Goal: Complete application form

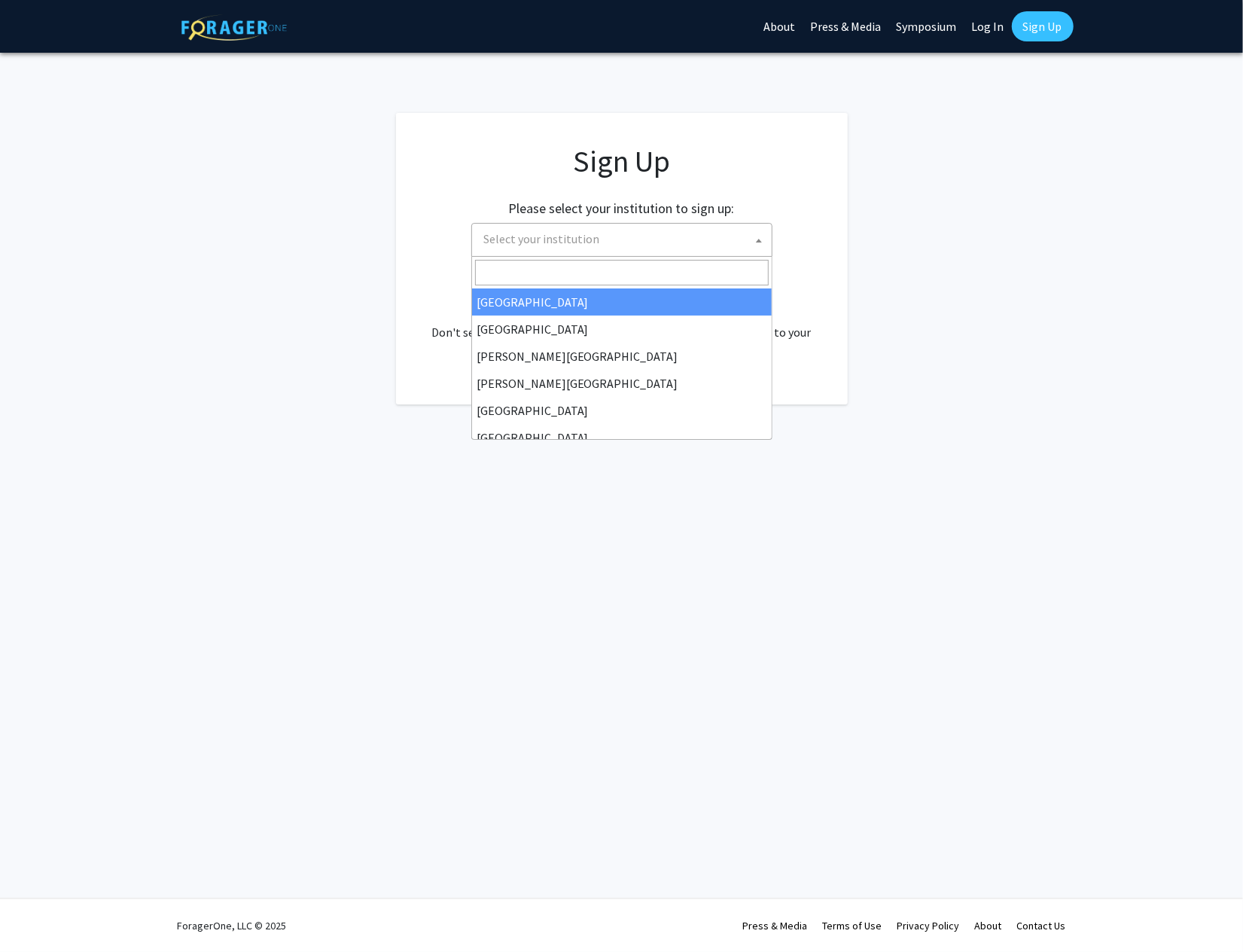
click at [564, 224] on span "Select your institution" at bounding box center [624, 239] width 294 height 31
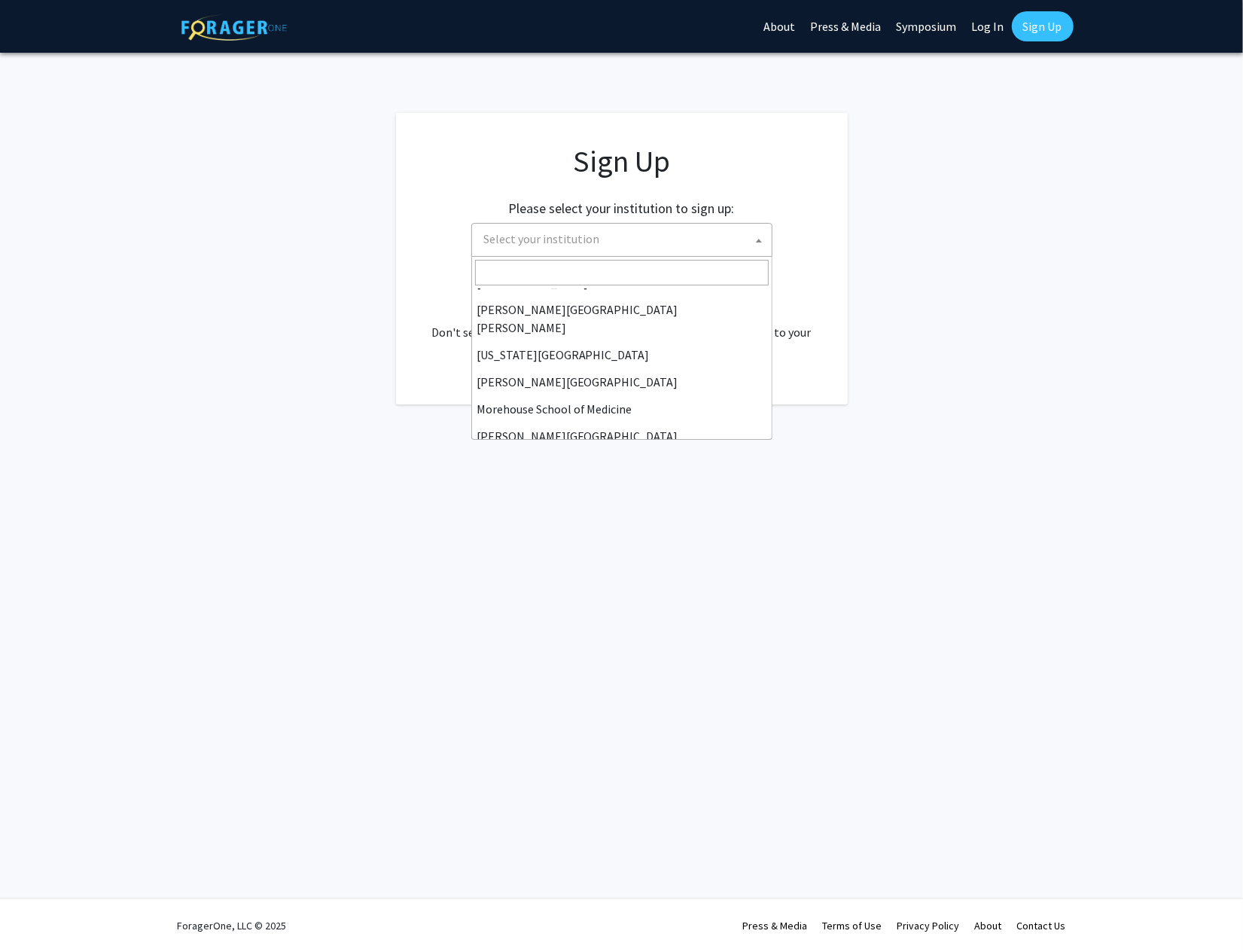
scroll to position [301, 0]
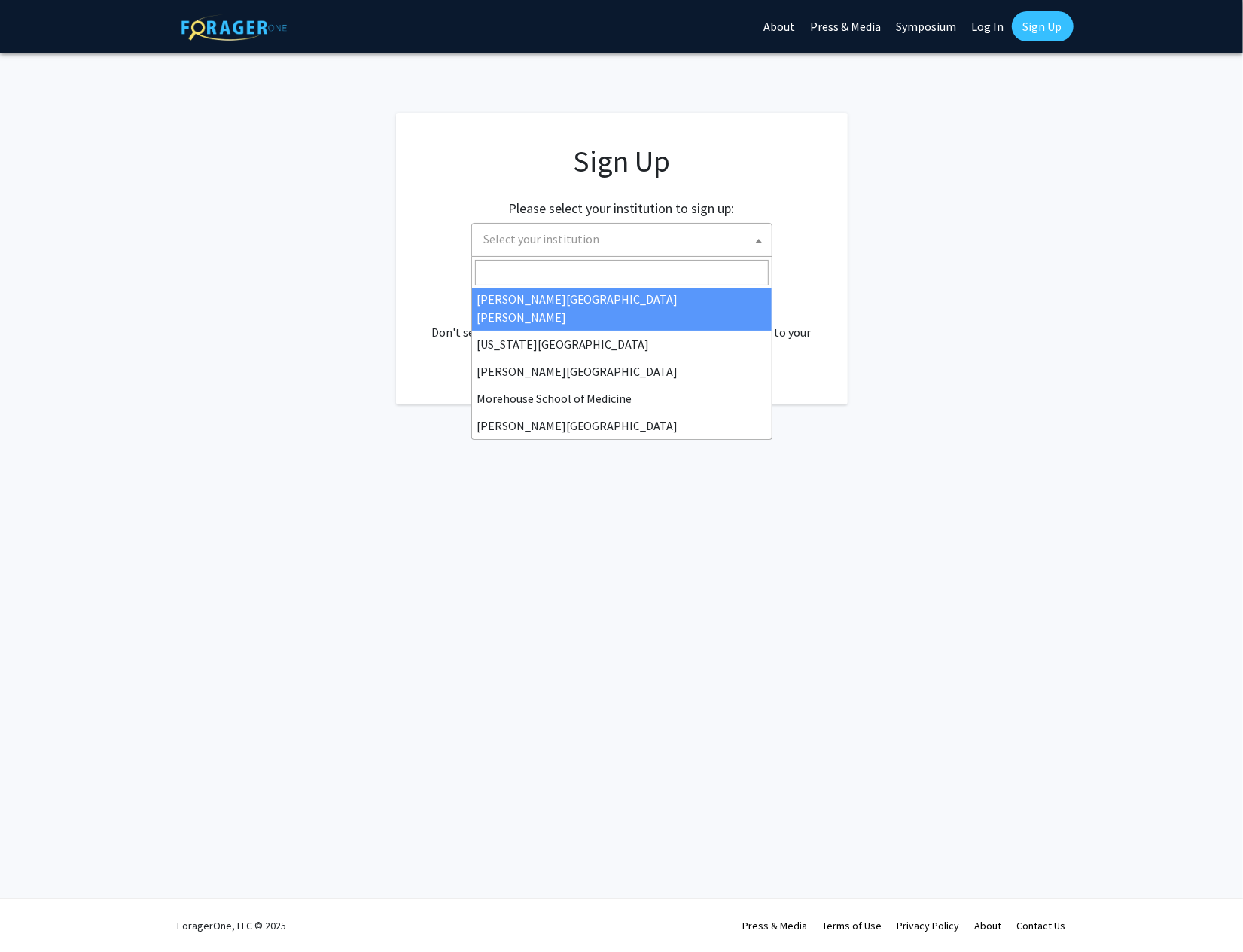
select select "1"
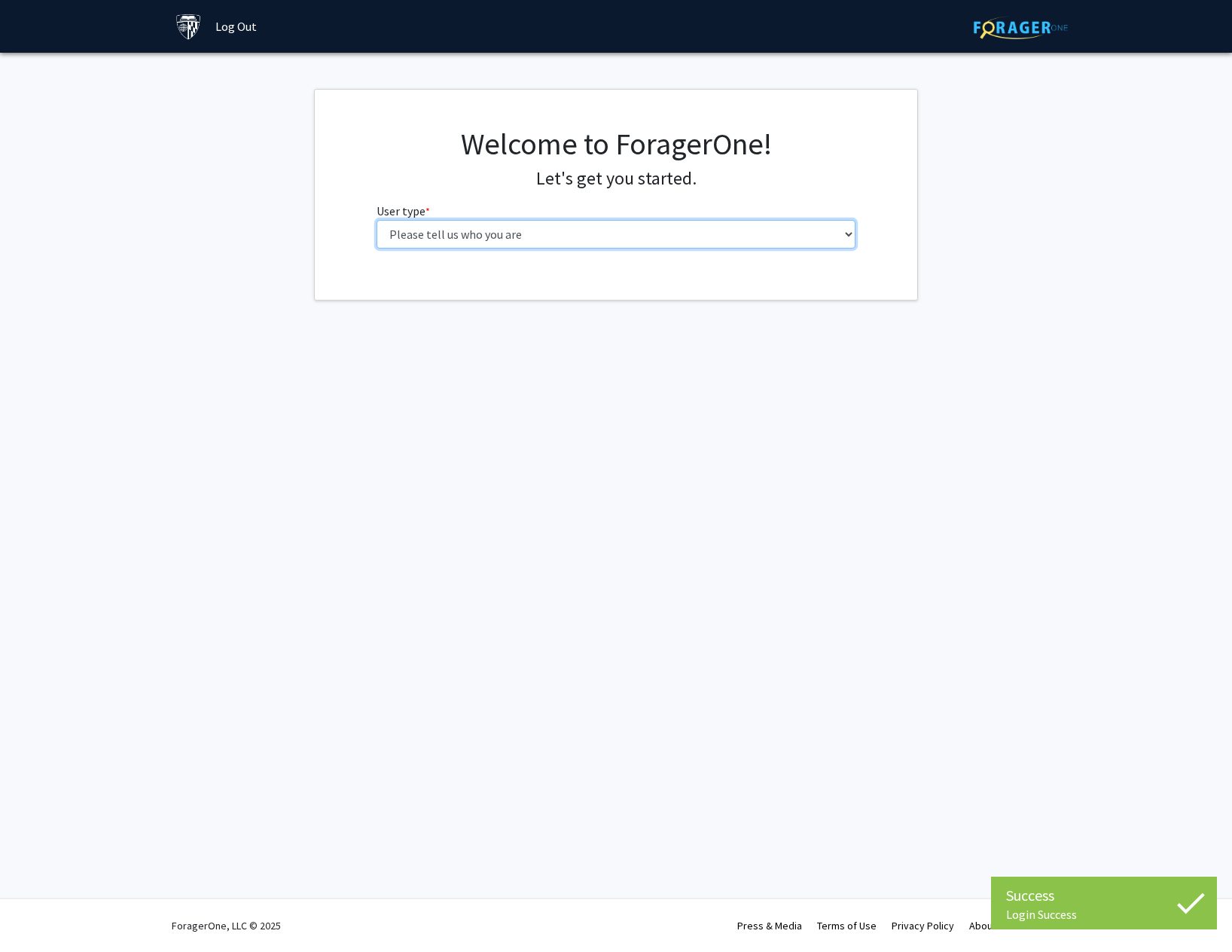
click at [599, 244] on select "Please tell us who you are Undergraduate Student Master's Student Doctoral Cand…" at bounding box center [616, 234] width 480 height 29
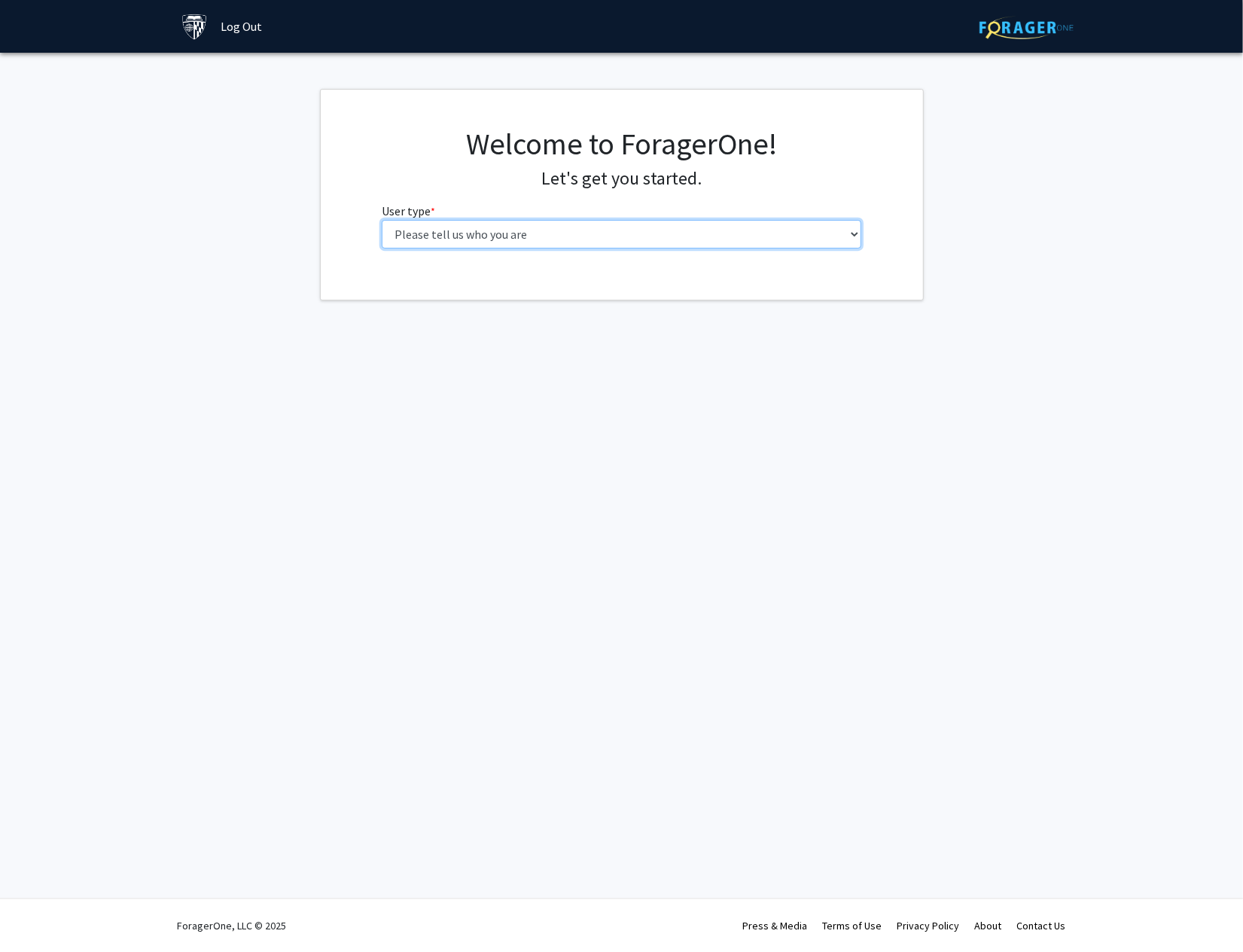
select select "2: masters"
click at [382, 220] on select "Please tell us who you are Undergraduate Student Master's Student Doctoral Cand…" at bounding box center [622, 234] width 480 height 29
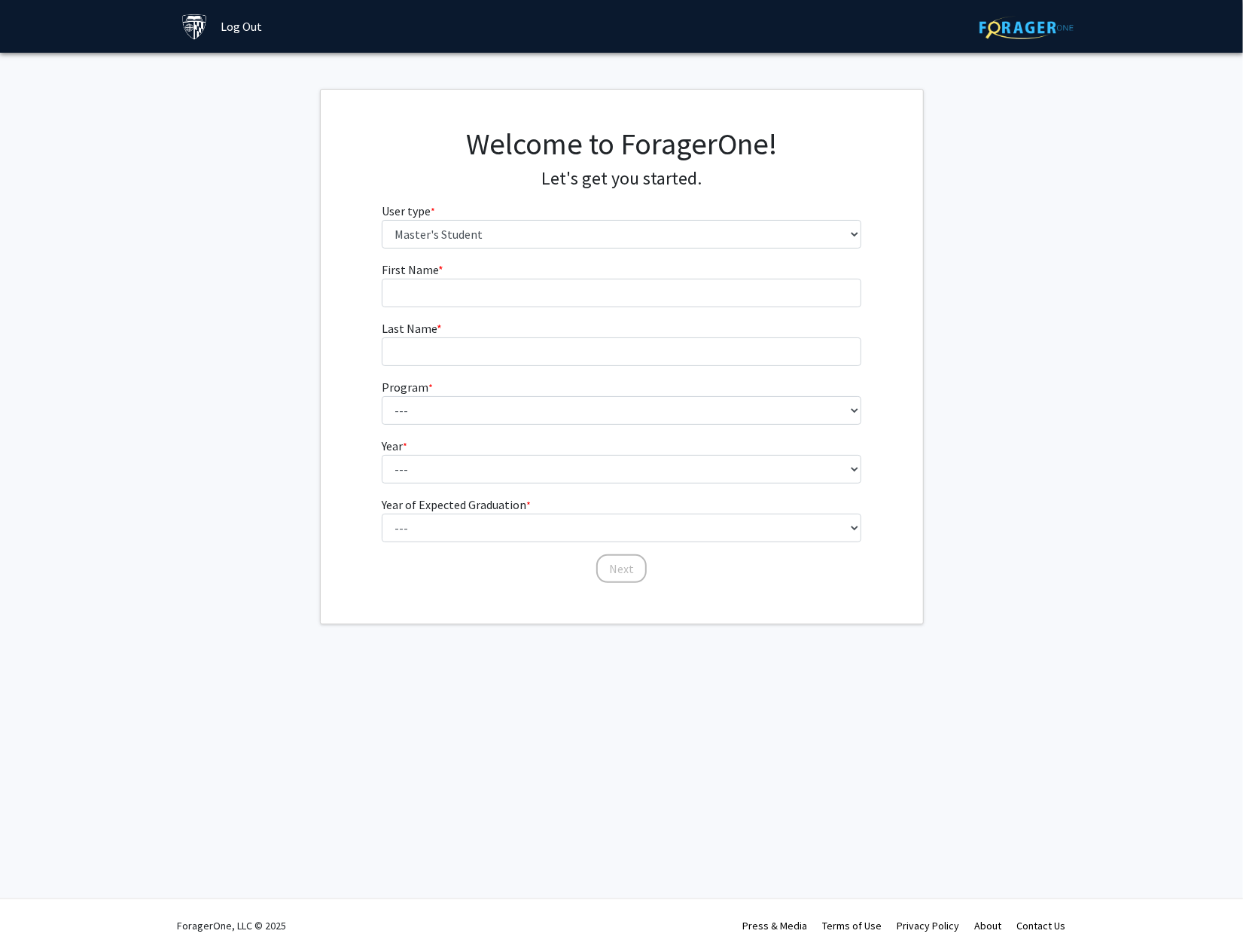
click at [524, 307] on form "First Name * required Last Name * required Program * required --- Anatomy Educa…" at bounding box center [622, 414] width 480 height 308
click at [532, 301] on input "First Name * required" at bounding box center [622, 293] width 480 height 29
type input "Jae"
type input "Kwon"
click at [450, 416] on select "--- Anatomy Education Applied and Computational Mathematics Applied Biomedical …" at bounding box center [622, 410] width 480 height 29
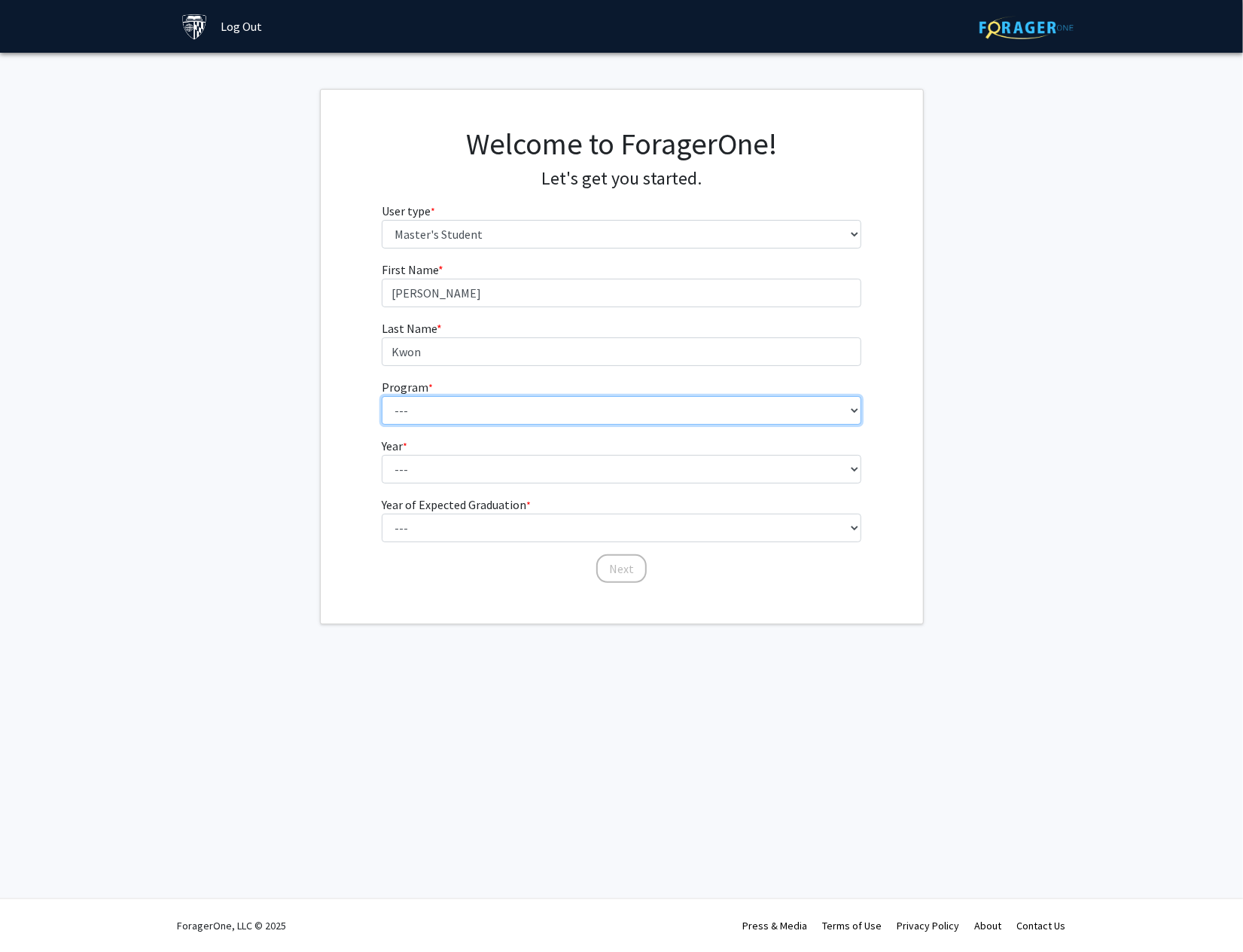
select select "46: 35"
click at [382, 396] on select "--- Anatomy Education Applied and Computational Mathematics Applied Biomedical …" at bounding box center [622, 410] width 480 height 29
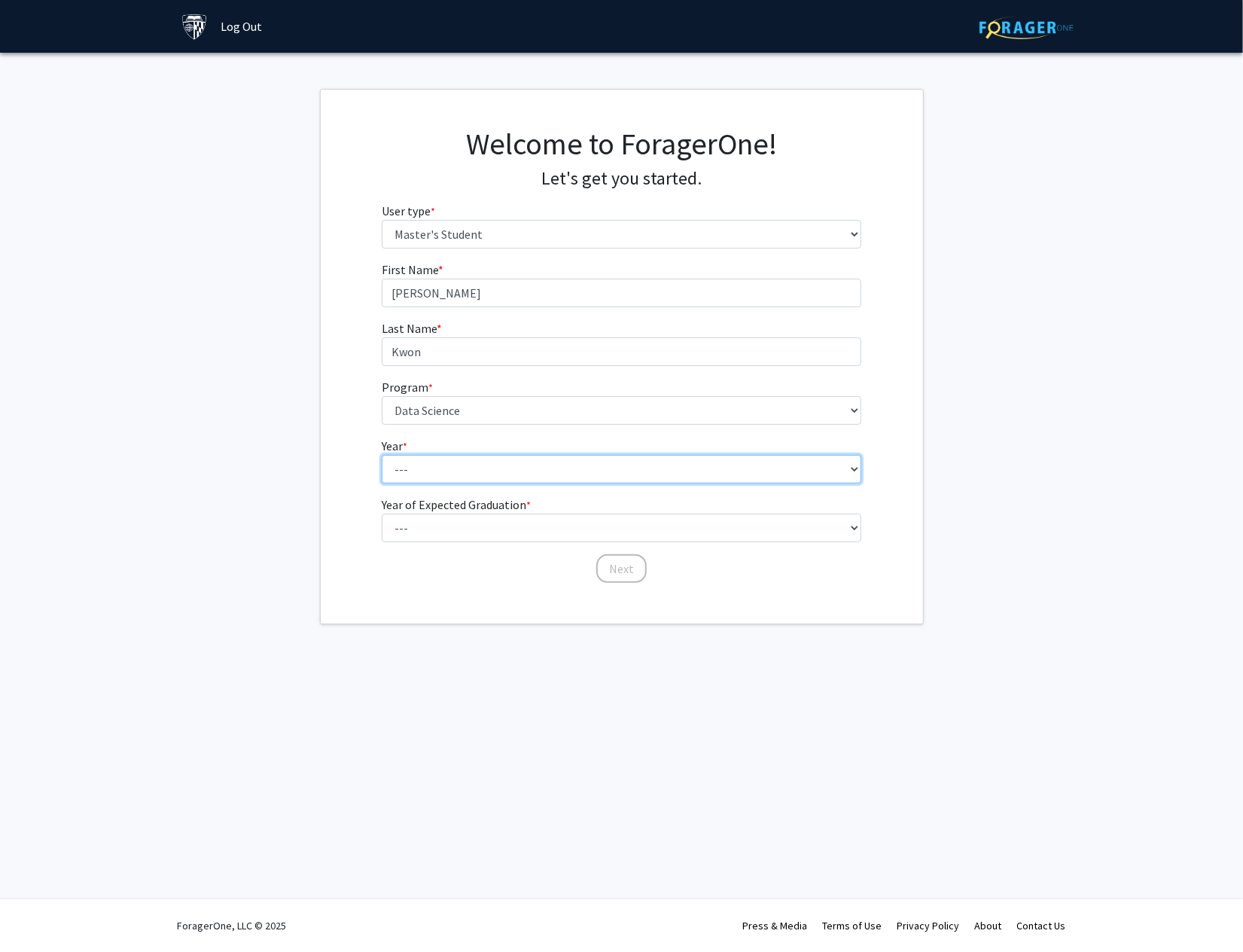
click at [509, 473] on select "--- First Year Second Year" at bounding box center [622, 469] width 480 height 29
select select "1: first_year"
click at [382, 455] on select "--- First Year Second Year" at bounding box center [622, 469] width 480 height 29
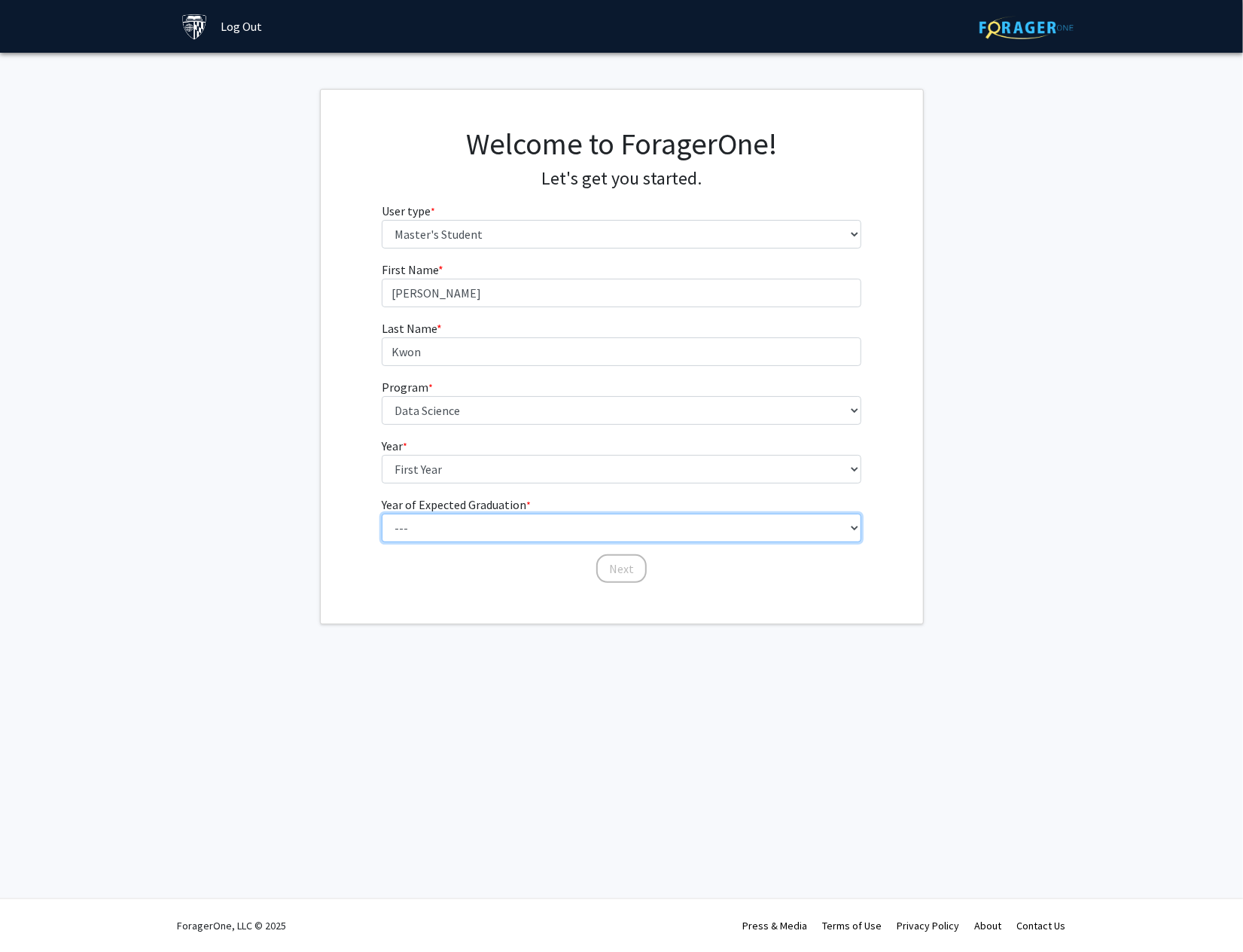
click at [458, 529] on select "--- 2025 2026 2027 2028 2029 2030 2031 2032 2033 2034" at bounding box center [622, 528] width 480 height 29
select select "4: 2028"
click at [382, 514] on select "--- 2025 2026 2027 2028 2029 2030 2031 2032 2033 2034" at bounding box center [622, 528] width 480 height 29
click at [615, 565] on button "Next" at bounding box center [622, 568] width 51 height 29
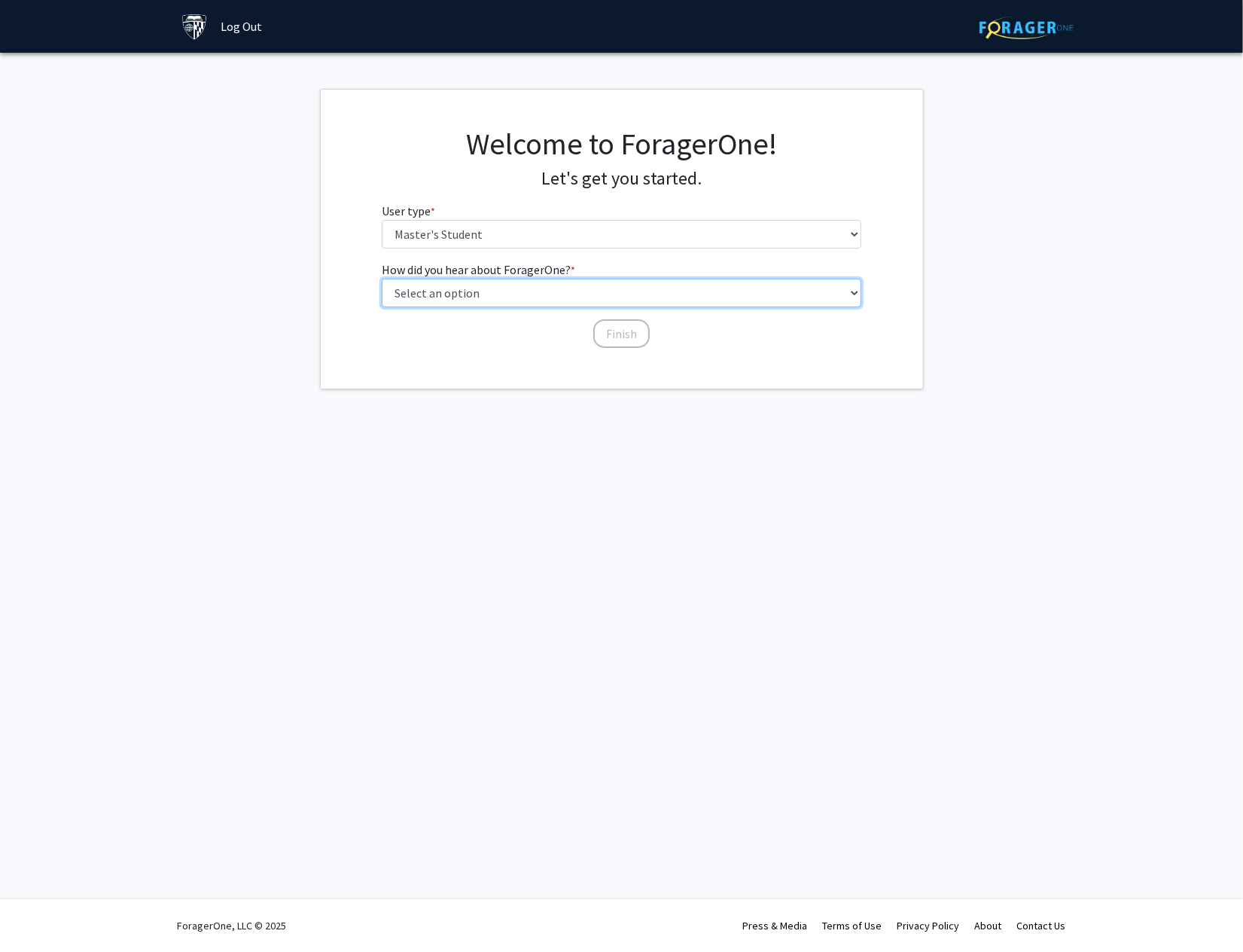
click at [711, 291] on select "Select an option Peer/student recommendation Faculty/staff recommendation Unive…" at bounding box center [622, 293] width 480 height 29
select select "3: university_website"
click at [382, 279] on select "Select an option Peer/student recommendation Faculty/staff recommendation Unive…" at bounding box center [622, 293] width 480 height 29
click at [606, 330] on button "Finish" at bounding box center [622, 333] width 56 height 29
